Goal: Information Seeking & Learning: Learn about a topic

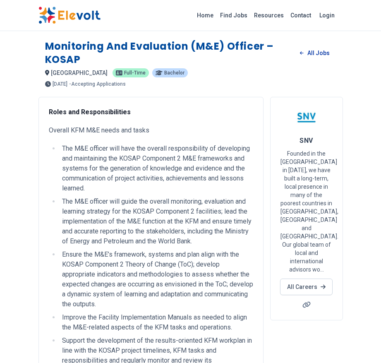
click at [315, 56] on link "All Jobs" at bounding box center [315, 53] width 43 height 12
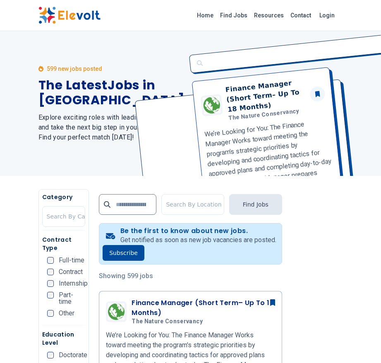
click at [318, 54] on div "Finance Manager (Short Term– Up To 18 Months) The Nature Conservancy We’re Look…" at bounding box center [264, 103] width 158 height 145
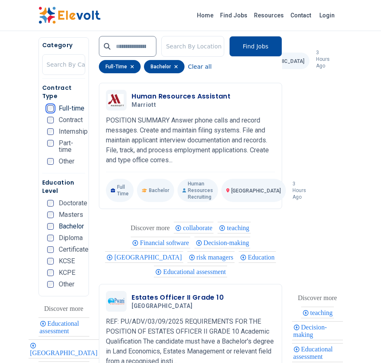
scroll to position [753, 0]
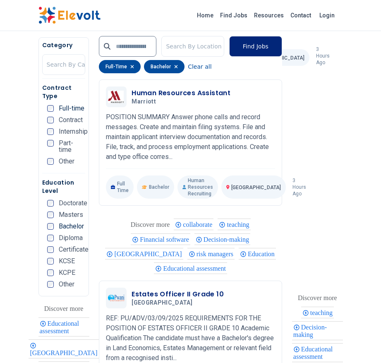
click at [262, 49] on button "Find Jobs" at bounding box center [255, 46] width 53 height 21
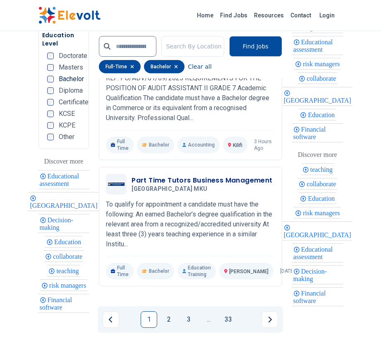
scroll to position [2177, 0]
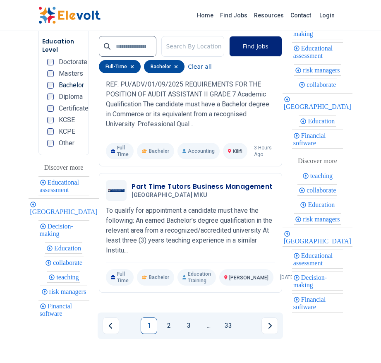
click at [256, 55] on button "Find Jobs" at bounding box center [255, 46] width 53 height 21
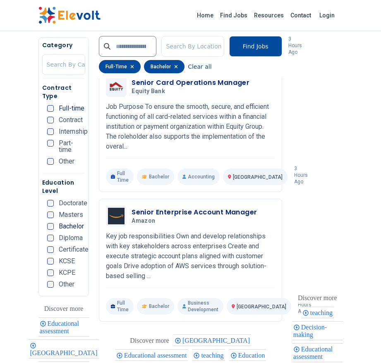
scroll to position [0, 0]
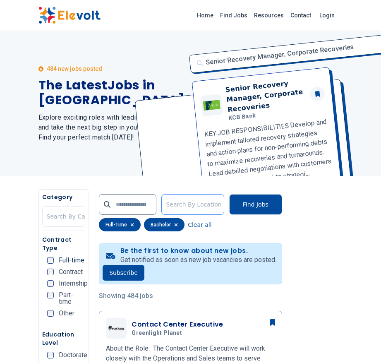
click at [189, 207] on div at bounding box center [194, 204] width 56 height 17
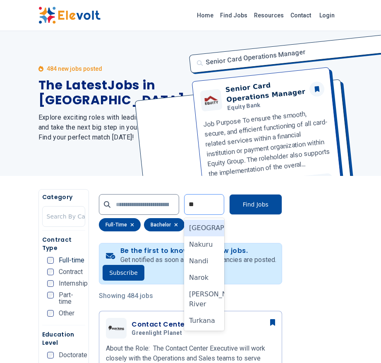
type input "***"
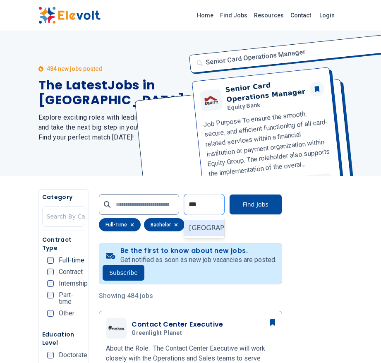
click at [208, 231] on div "[GEOGRAPHIC_DATA]" at bounding box center [204, 228] width 40 height 17
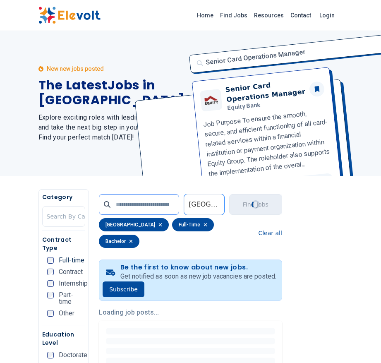
click at [141, 203] on input "text" at bounding box center [139, 204] width 80 height 21
type input "*"
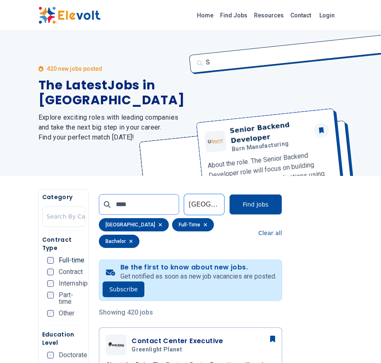
type input "****"
click button "submit" at bounding box center [0, 0] width 0 height 0
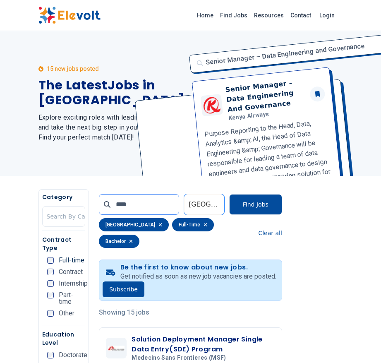
scroll to position [1267, 0]
